Goal: Transaction & Acquisition: Subscribe to service/newsletter

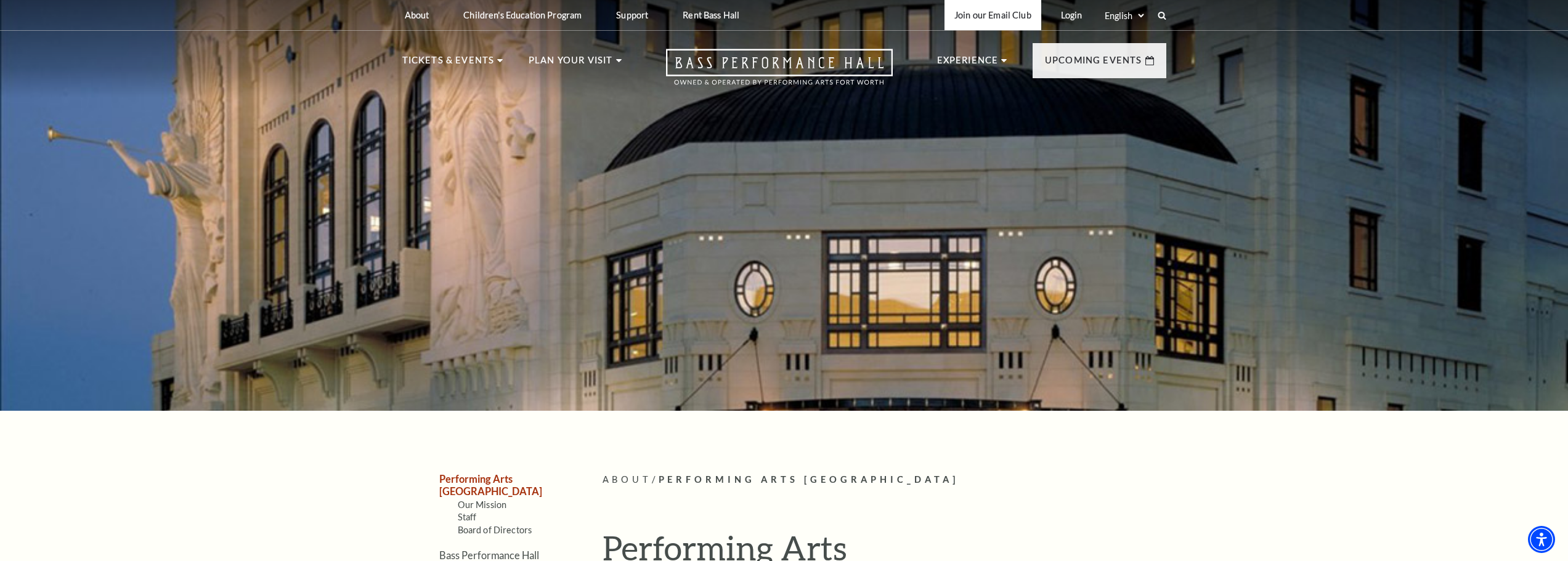
click at [1000, 20] on link "Join our Email Club" at bounding box center [993, 15] width 97 height 30
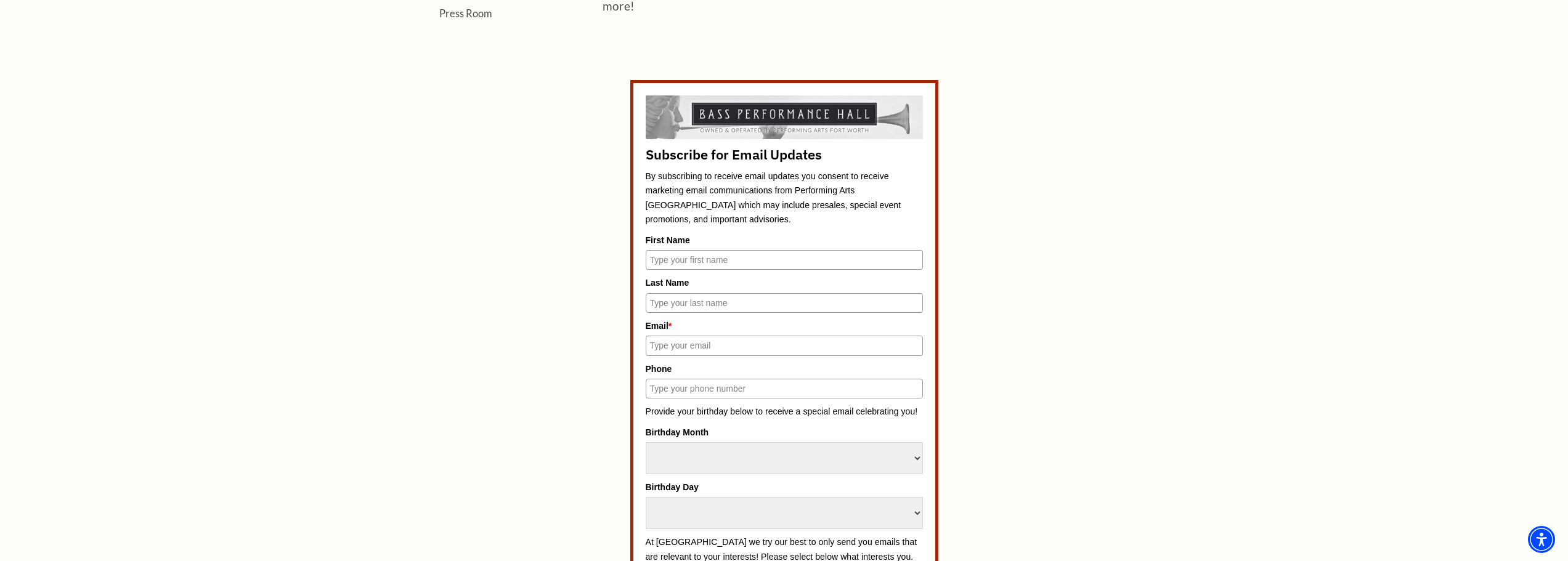
scroll to position [615, 0]
click at [683, 253] on div "First Name" at bounding box center [784, 255] width 277 height 37
drag, startPoint x: 686, startPoint y: 262, endPoint x: 712, endPoint y: 257, distance: 26.5
click at [686, 262] on input "First Name" at bounding box center [784, 262] width 277 height 19
type input "Geoff"
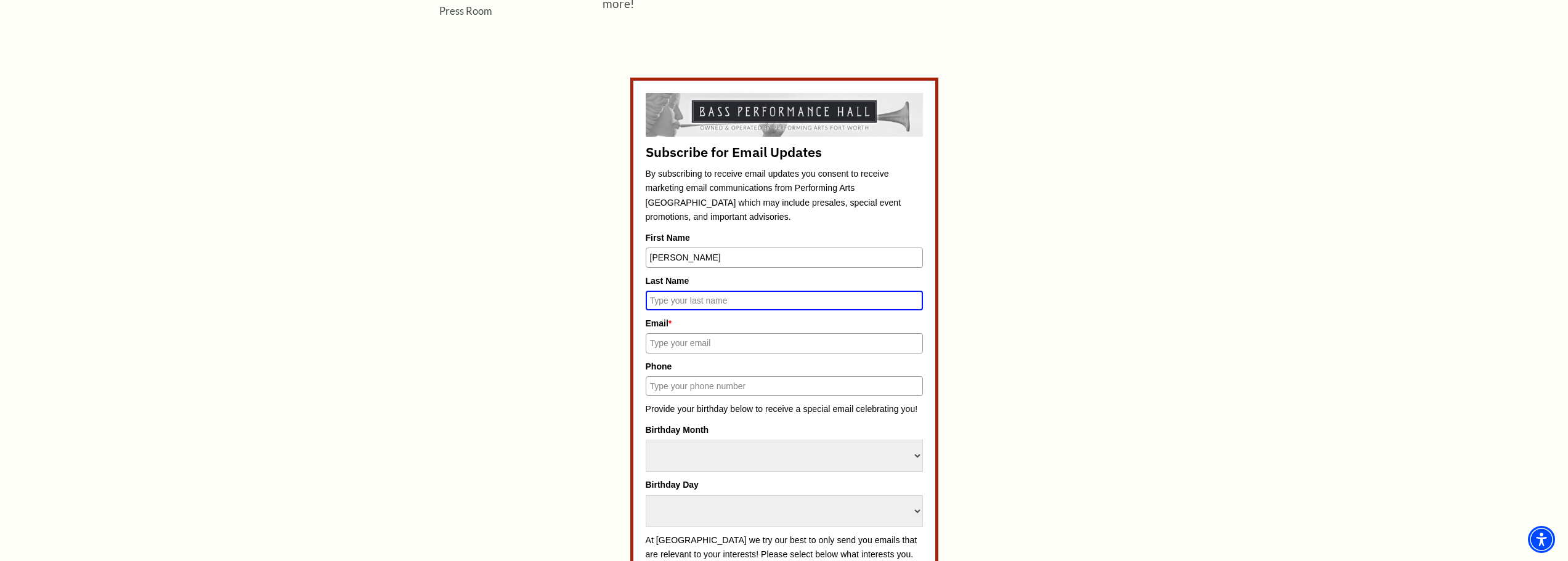
scroll to position [610, 0]
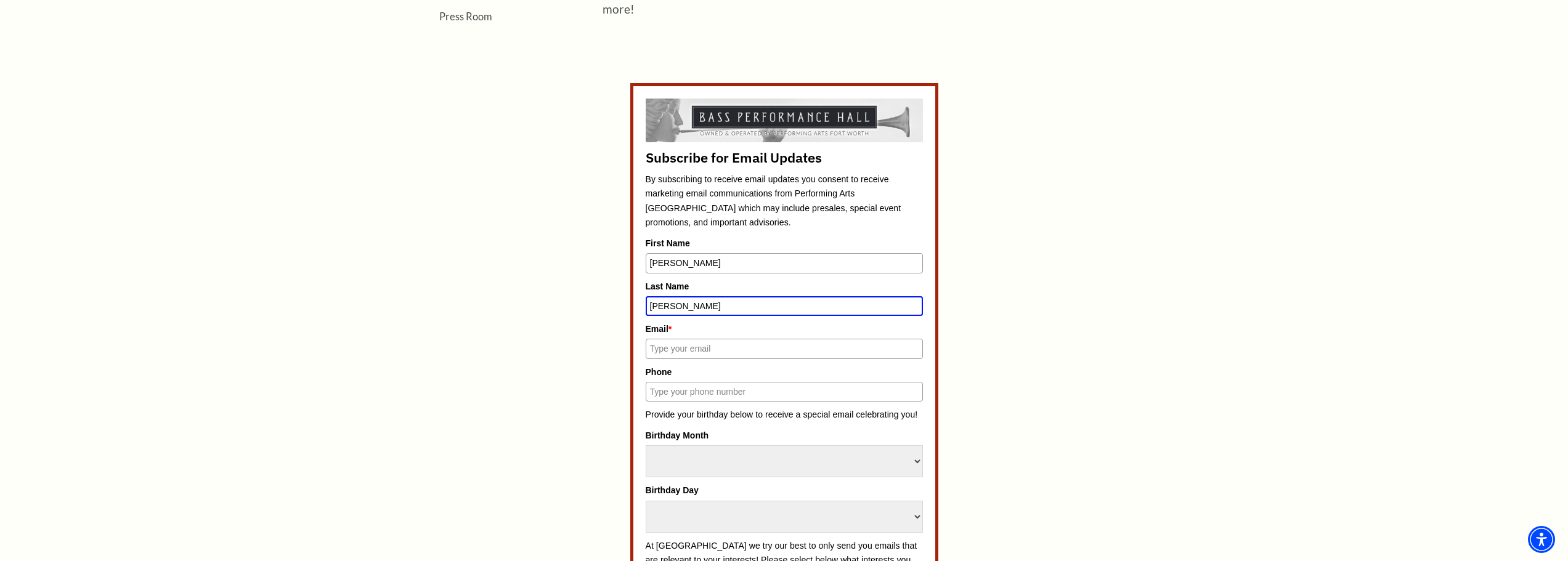
type input "Parker"
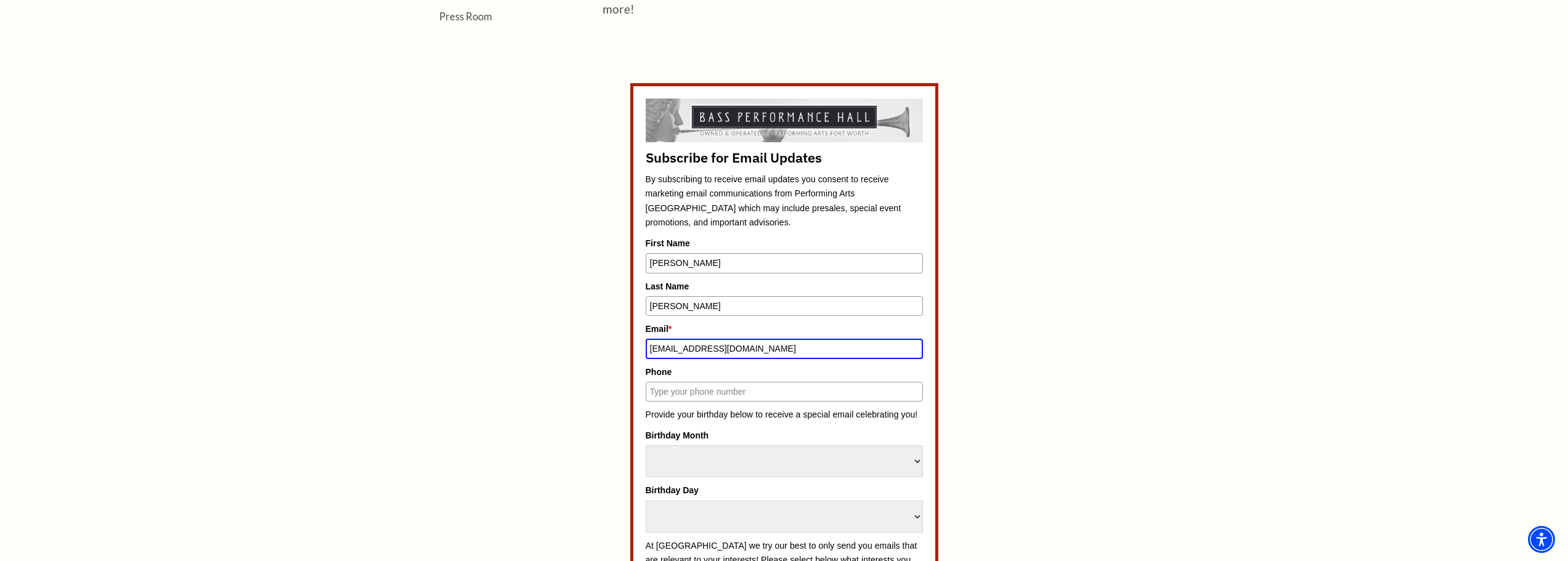
type input "gpacousticsales@gmail.com"
click at [892, 463] on select "Select Month January February March April May June July August September Octobe…" at bounding box center [784, 461] width 277 height 32
select select "May"
click at [645, 445] on select "Select Month January February March April May June July August September Octobe…" at bounding box center [784, 461] width 277 height 32
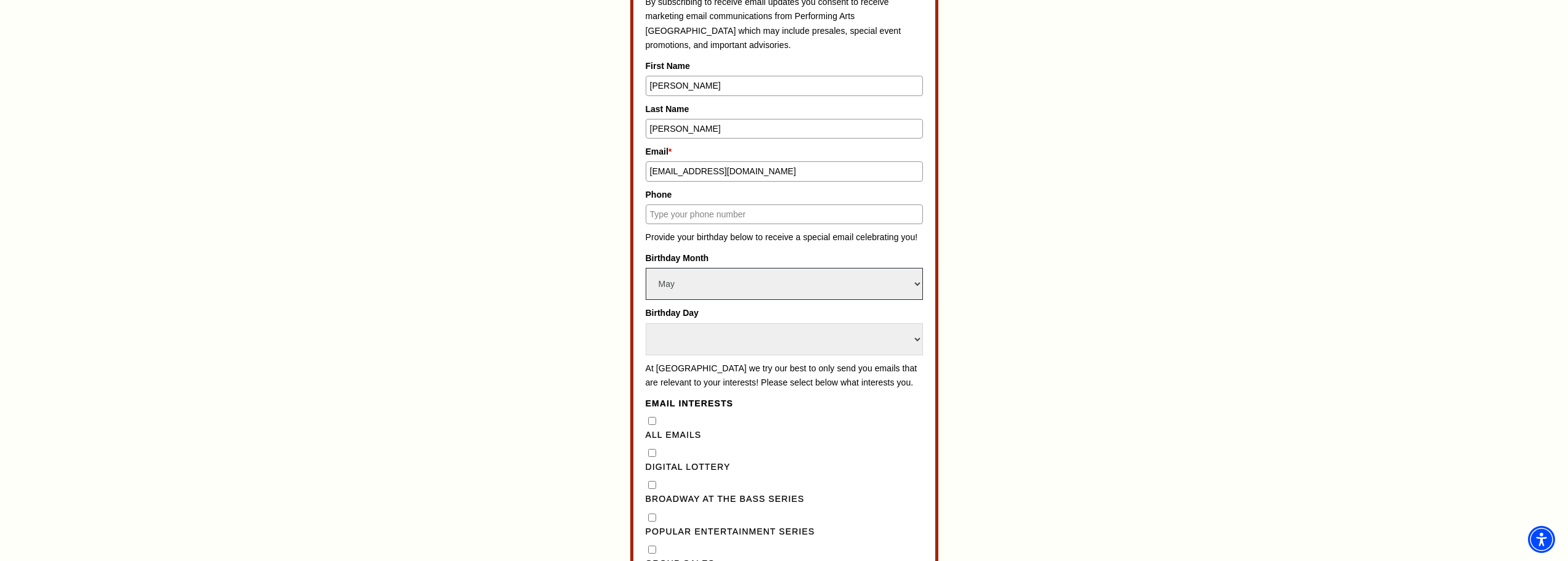
scroll to position [794, 0]
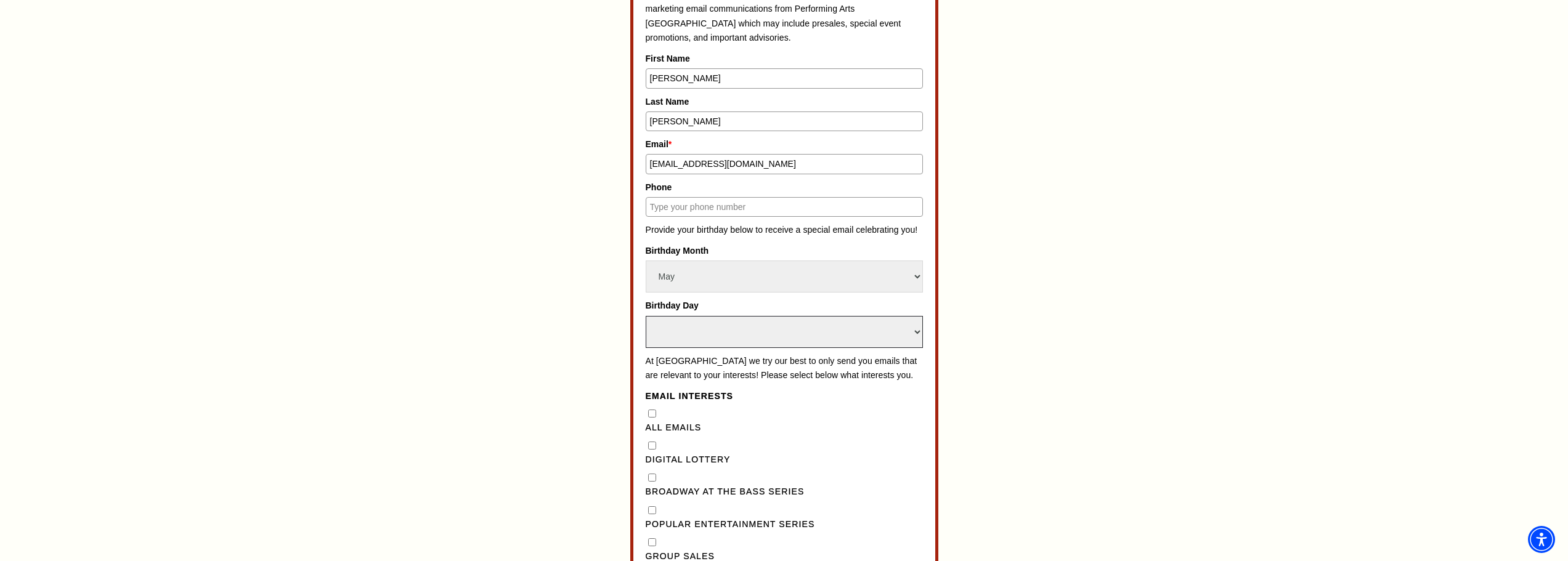
click at [854, 330] on select "Select Day 1 2 3 4 5 6 7 8 9 10 11 12 13 14 15 16 17 18 19 20 21 22 23 24" at bounding box center [784, 332] width 277 height 32
select select "22"
click at [645, 316] on select "Select Day 1 2 3 4 5 6 7 8 9 10 11 12 13 14 15 16 17 18 19 20 21 22 23 24" at bounding box center [784, 332] width 277 height 32
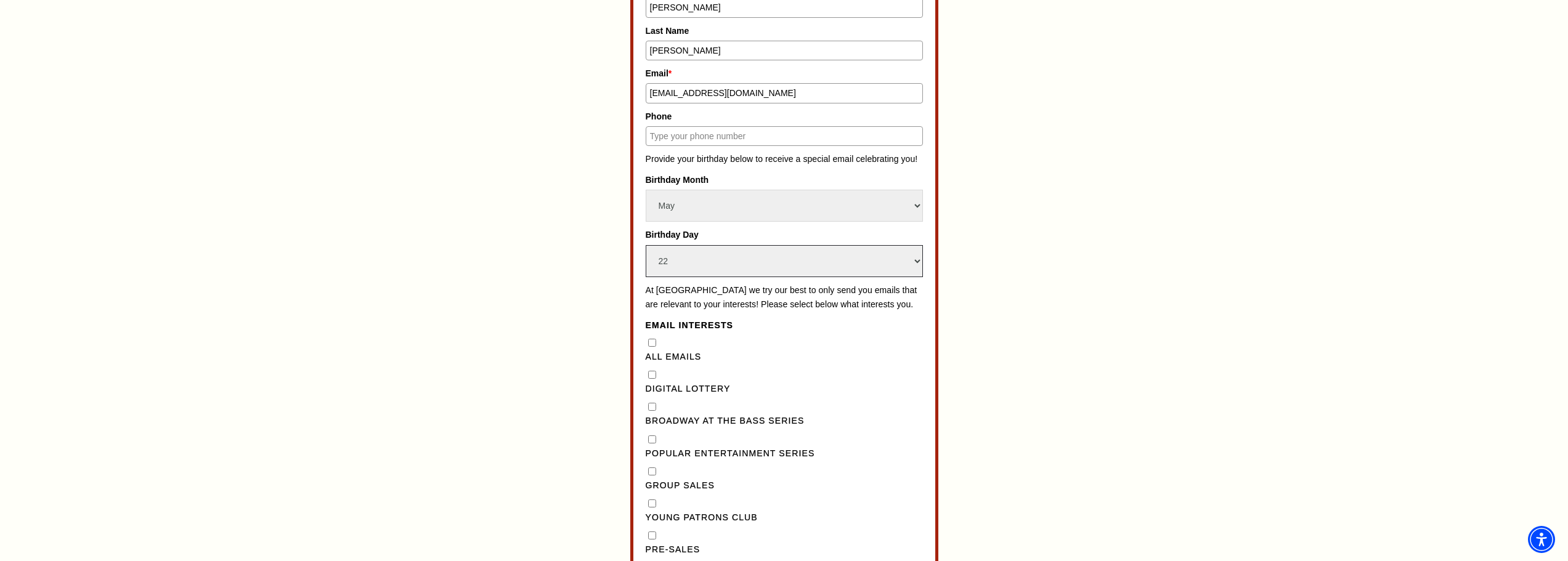
scroll to position [979, 0]
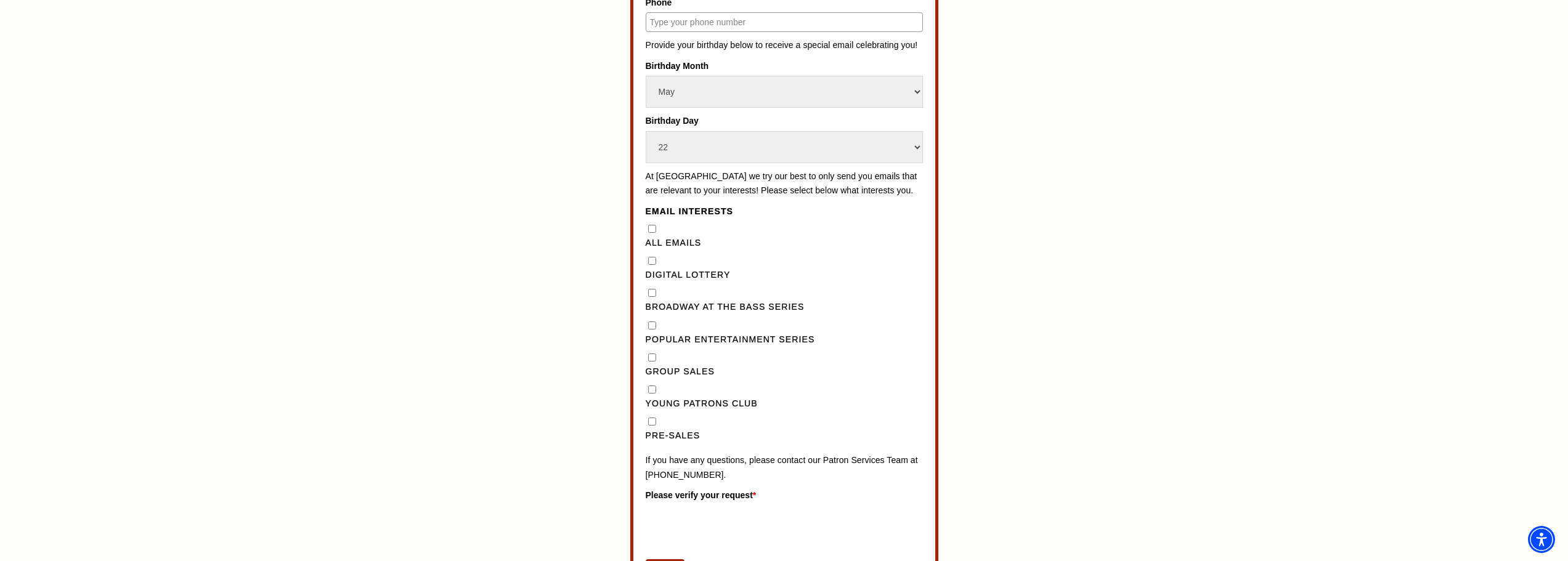
click at [658, 243] on div "All Emails" at bounding box center [784, 236] width 277 height 28
click at [654, 232] on Emails"] "All Emails" at bounding box center [652, 228] width 8 height 8
checkbox Emails"] "true"
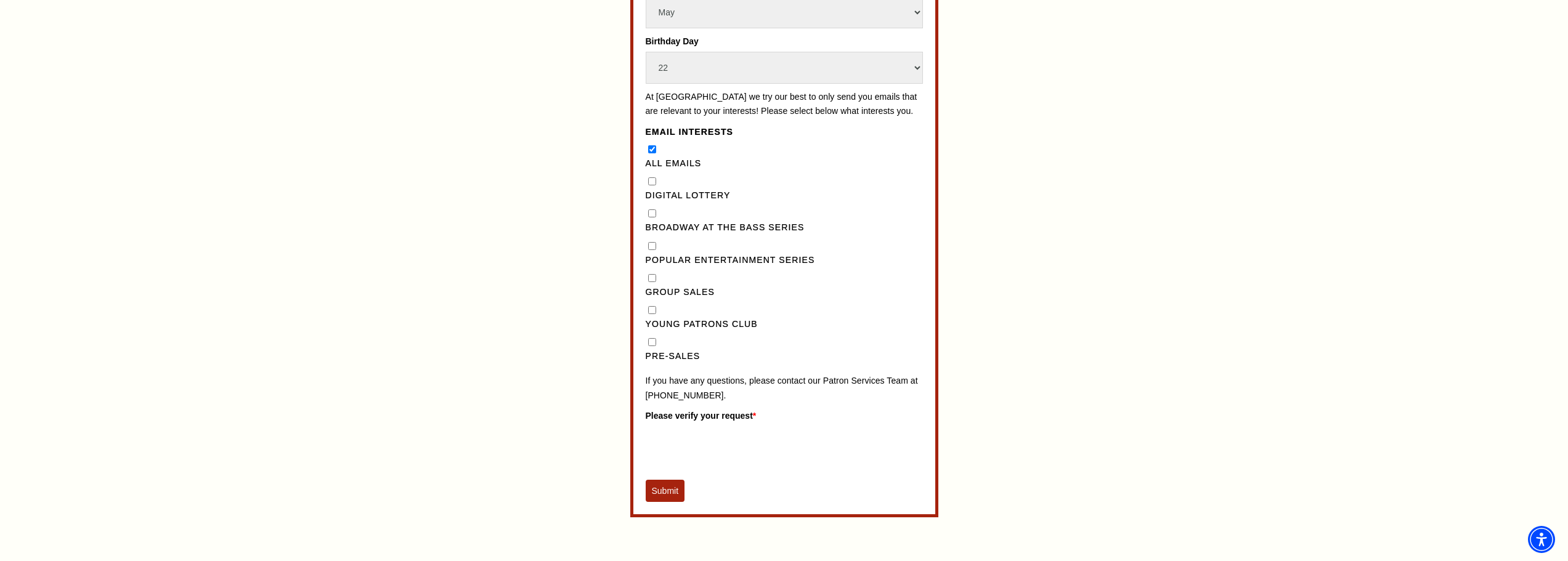
scroll to position [1040, 0]
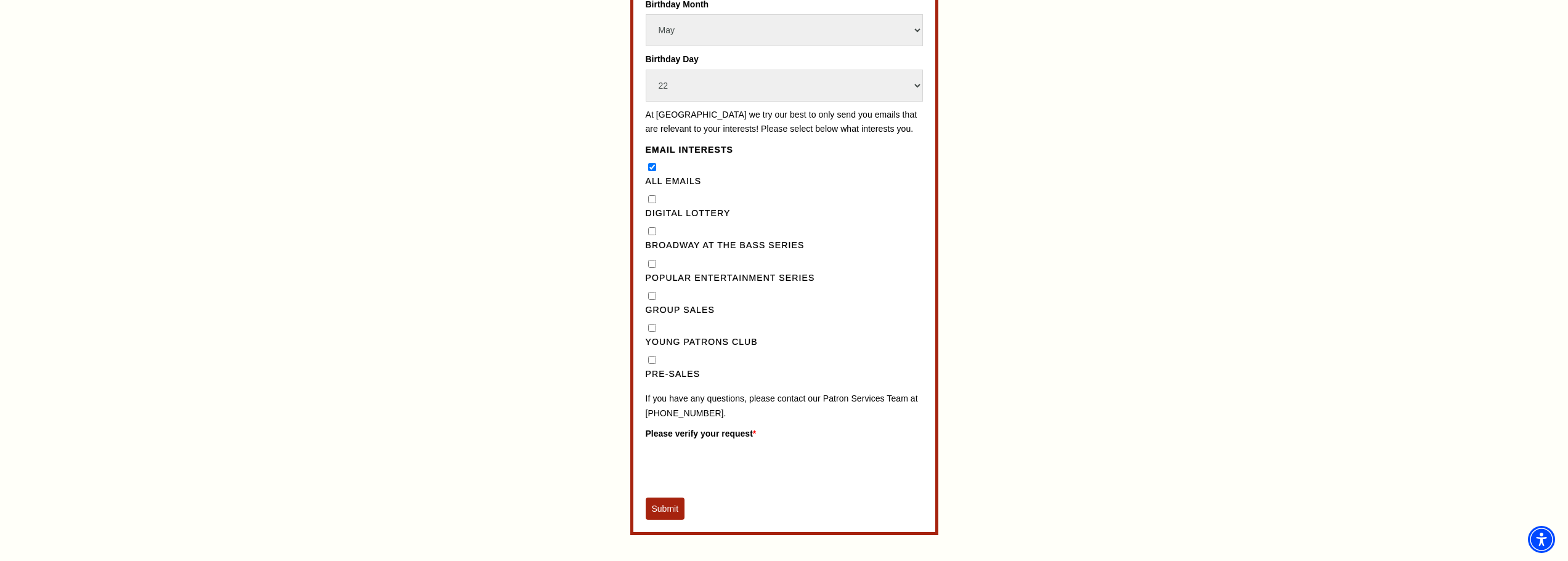
click at [670, 520] on button "Submit" at bounding box center [665, 508] width 40 height 22
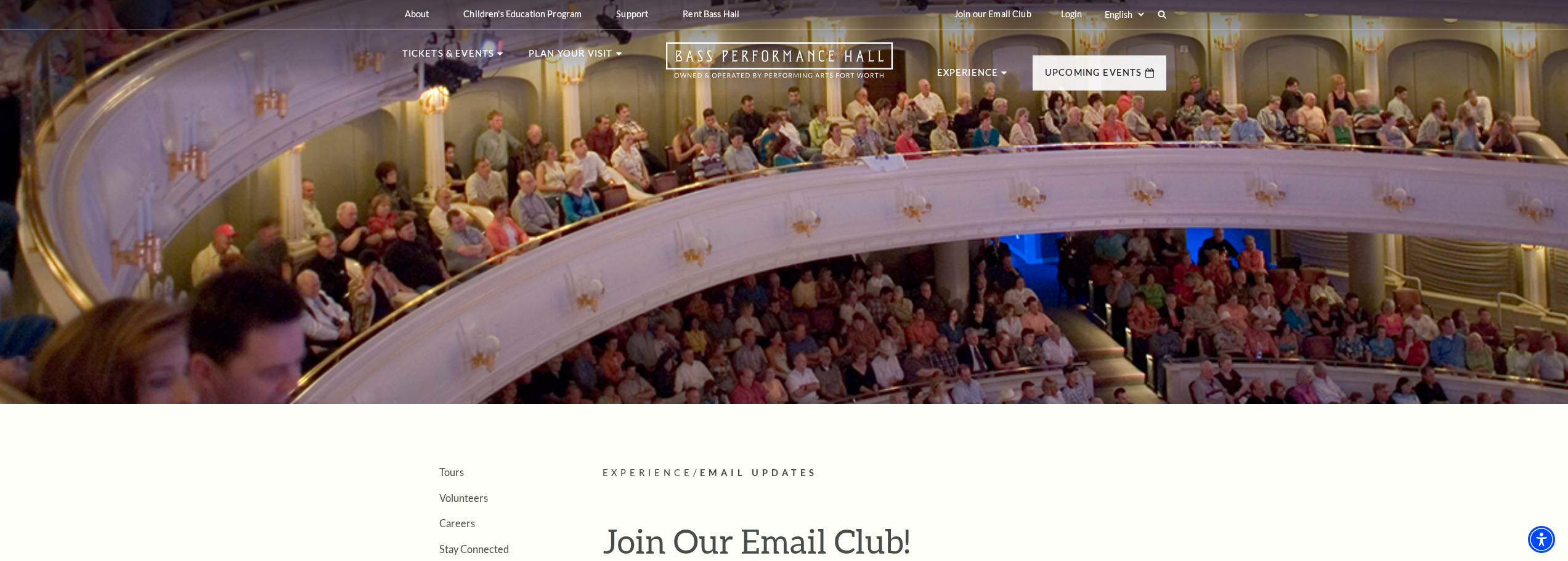
scroll to position [0, 0]
